Goal: Find specific page/section: Find specific page/section

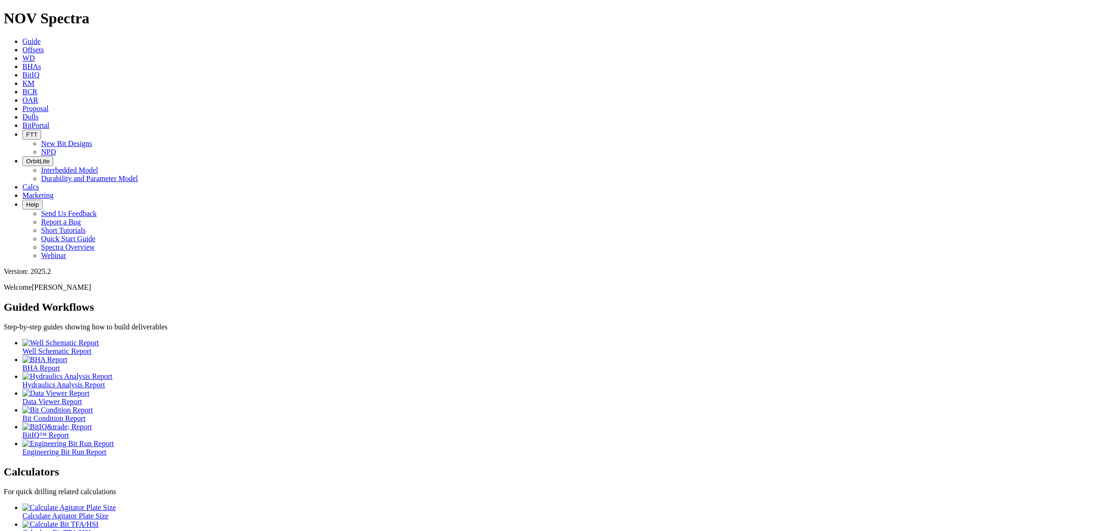
click at [44, 46] on link "Offsets" at bounding box center [32, 50] width 21 height 8
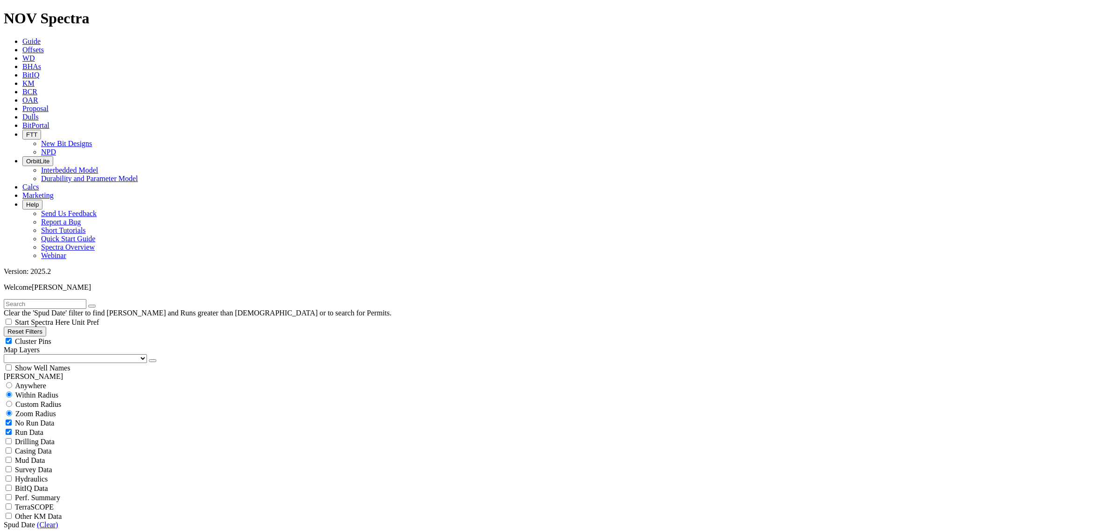
click at [86, 299] on input "text" at bounding box center [45, 304] width 83 height 10
paste input "7032895C-1045-EF11-9441-005056B6D6A9"
type input "7032895C-1045-EF11-9441-005056B6D6A"
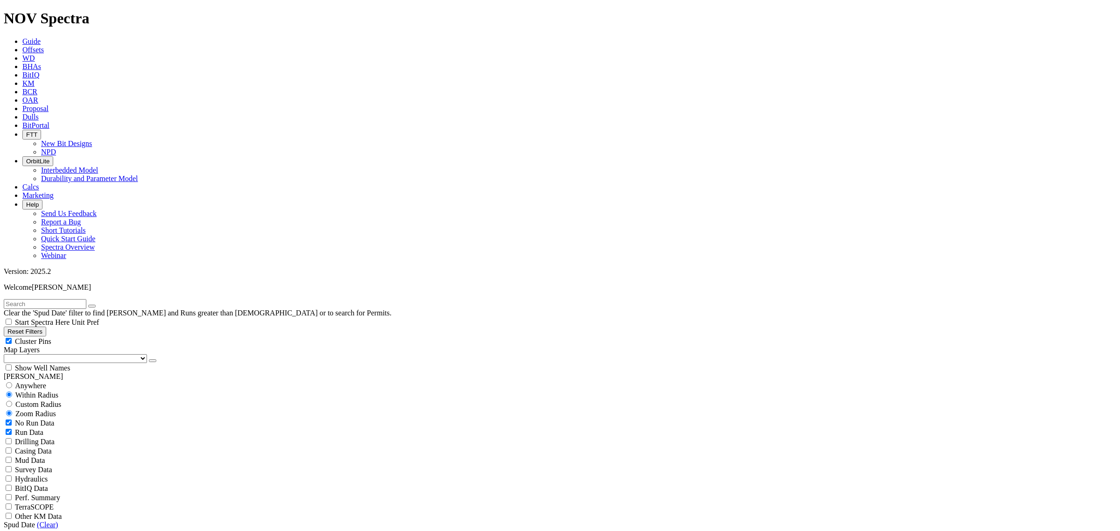
click at [39, 113] on link "Dulls" at bounding box center [30, 117] width 16 height 8
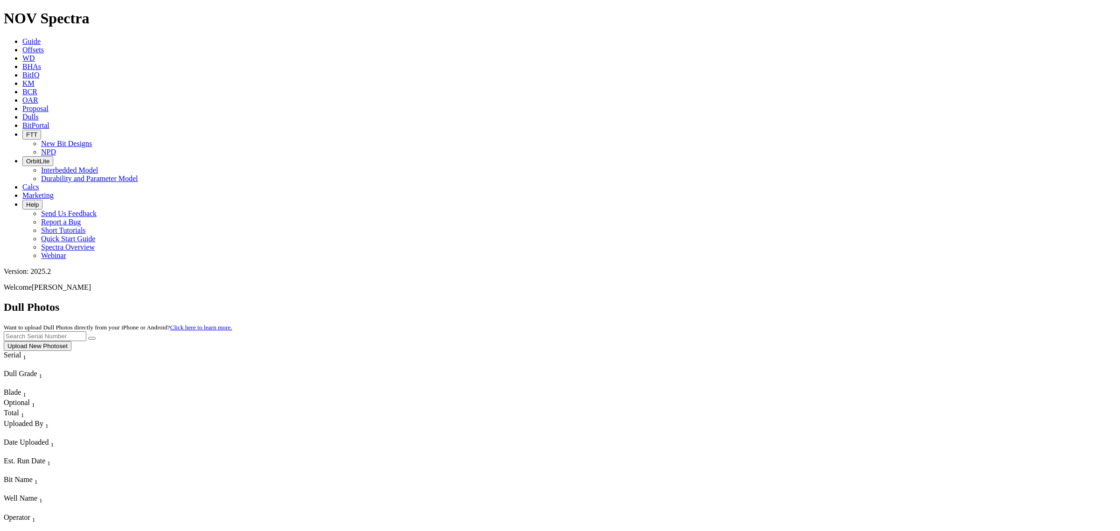
click at [86, 331] on input "text" at bounding box center [45, 336] width 83 height 10
type input "A306720"
click at [88, 337] on button "submit" at bounding box center [91, 338] width 7 height 3
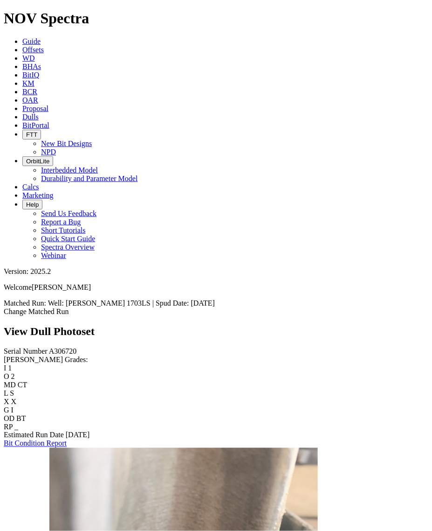
click at [39, 113] on link "Dulls" at bounding box center [30, 117] width 16 height 8
